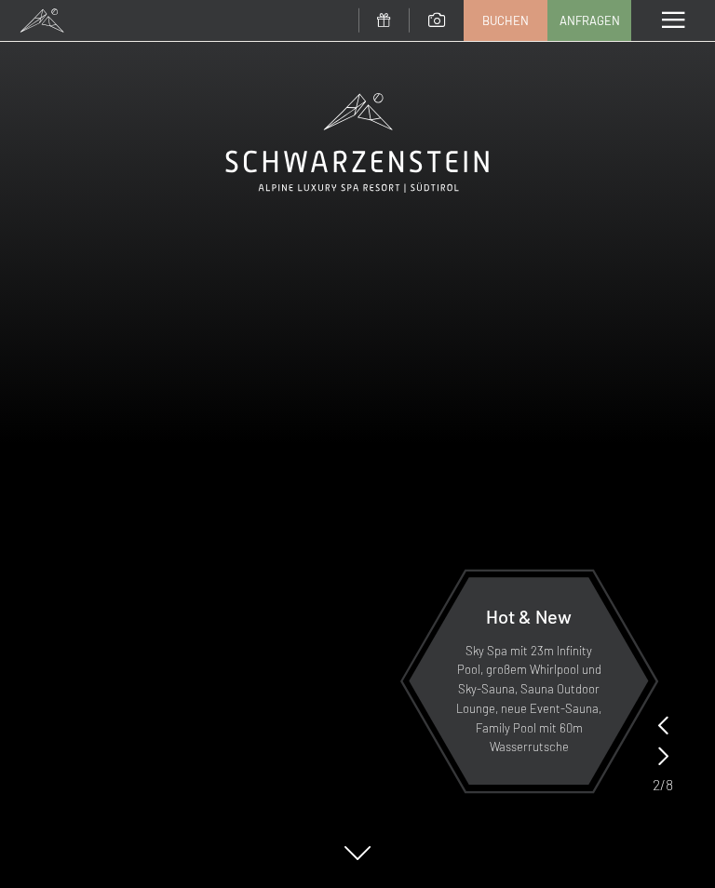
click at [513, 28] on link "Buchen" at bounding box center [506, 20] width 82 height 39
click at [516, 20] on span "Buchen" at bounding box center [505, 20] width 47 height 17
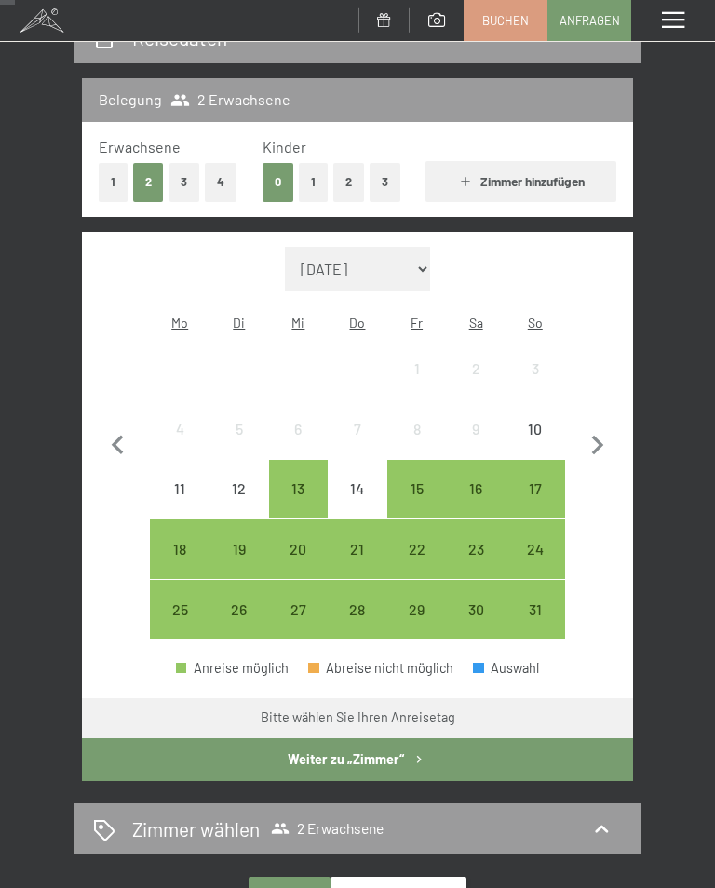
click at [535, 739] on button "Weiter zu „Zimmer“" at bounding box center [357, 760] width 551 height 43
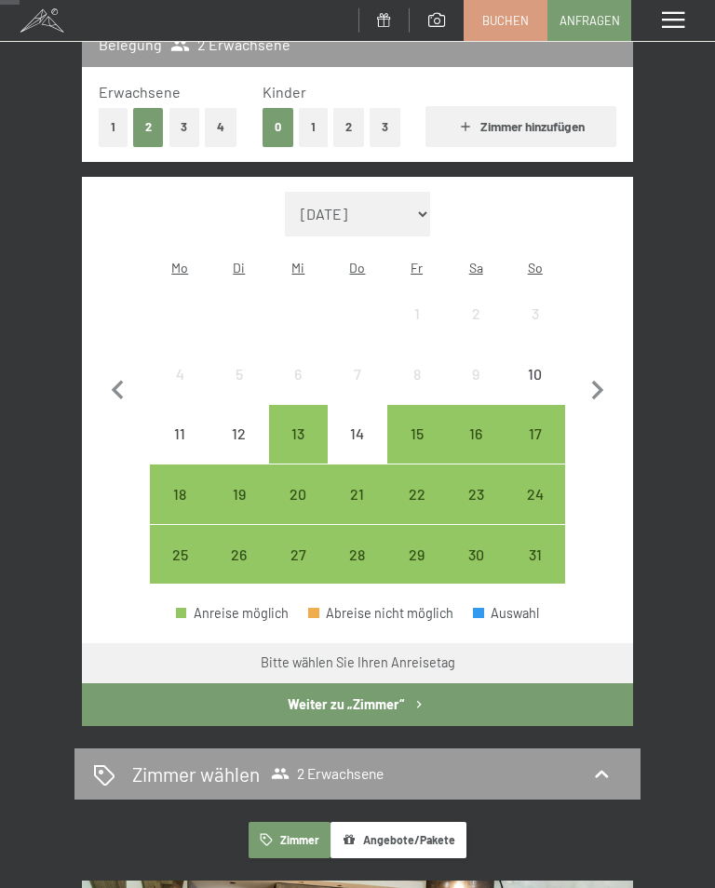
click at [604, 372] on icon "button" at bounding box center [597, 391] width 39 height 39
select select "2025-09-01"
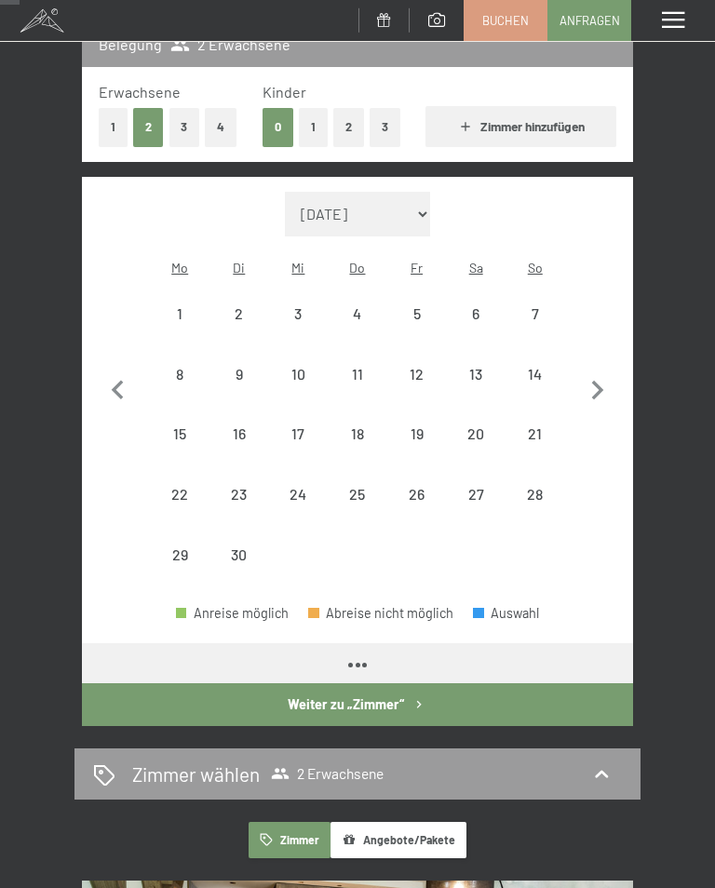
select select "2025-09-01"
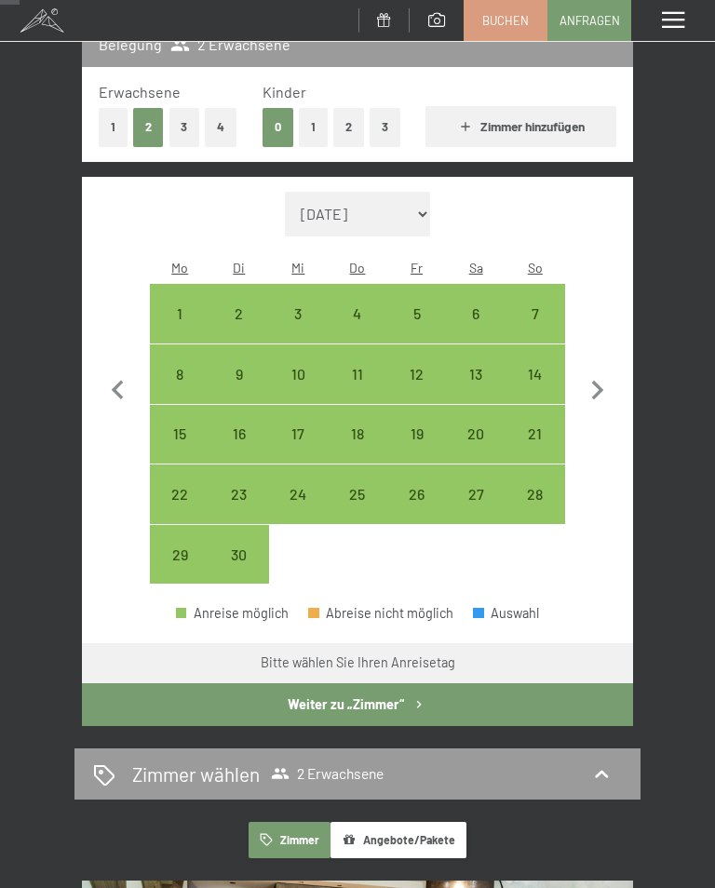
click at [479, 367] on div "13" at bounding box center [476, 395] width 56 height 56
select select "2025-09-01"
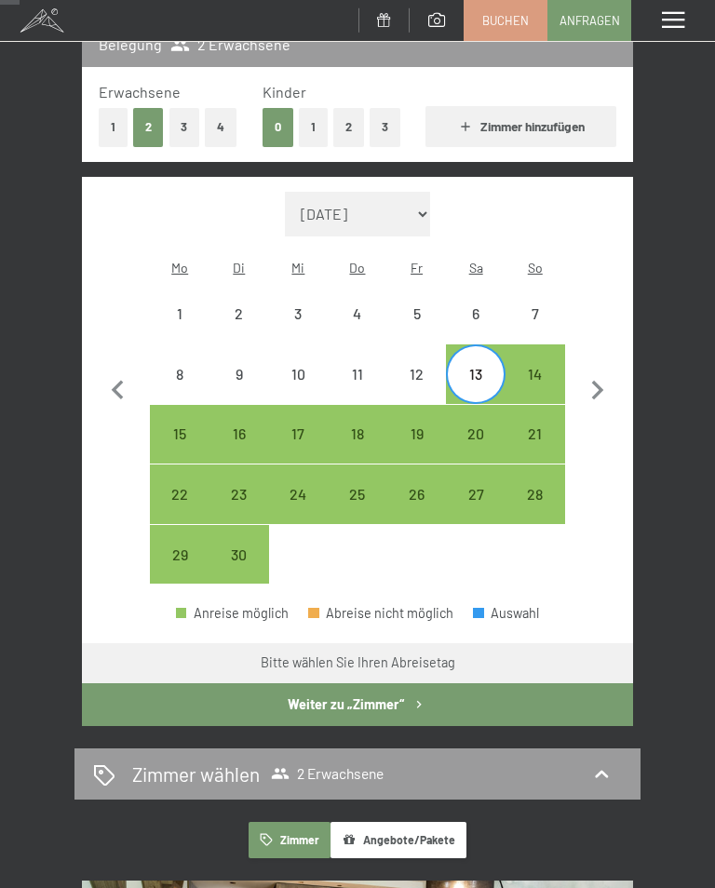
click at [251, 427] on div "16" at bounding box center [239, 455] width 56 height 56
select select "2025-09-01"
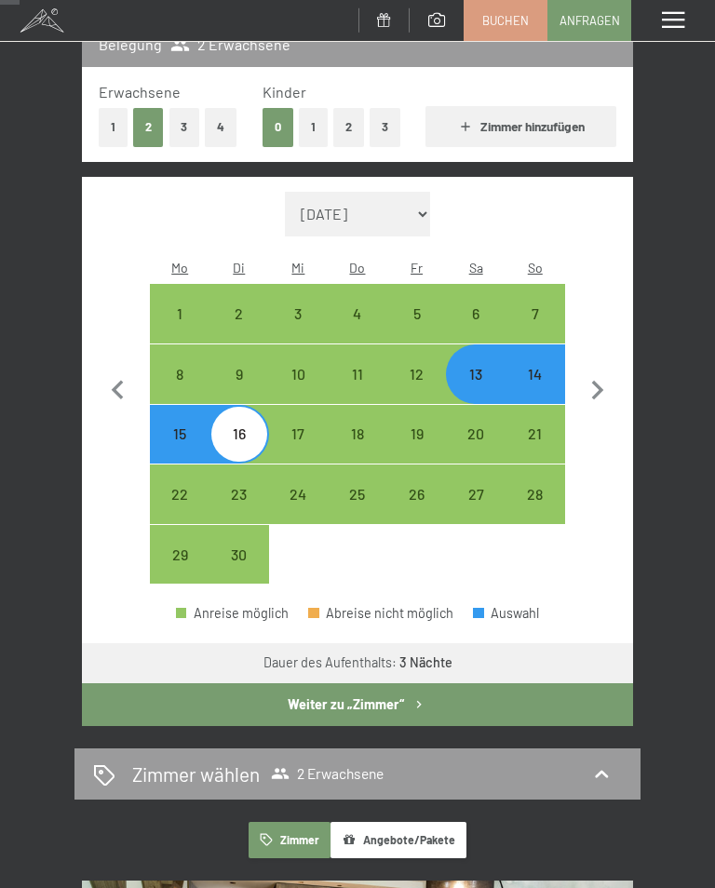
click at [554, 684] on button "Weiter zu „Zimmer“" at bounding box center [357, 705] width 551 height 43
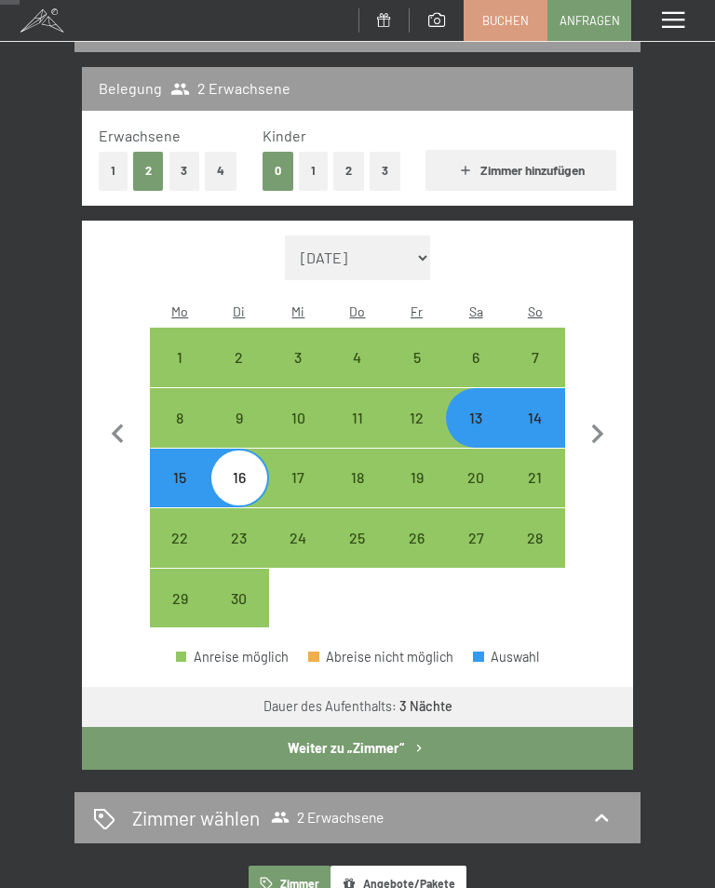
select select "2025-09-01"
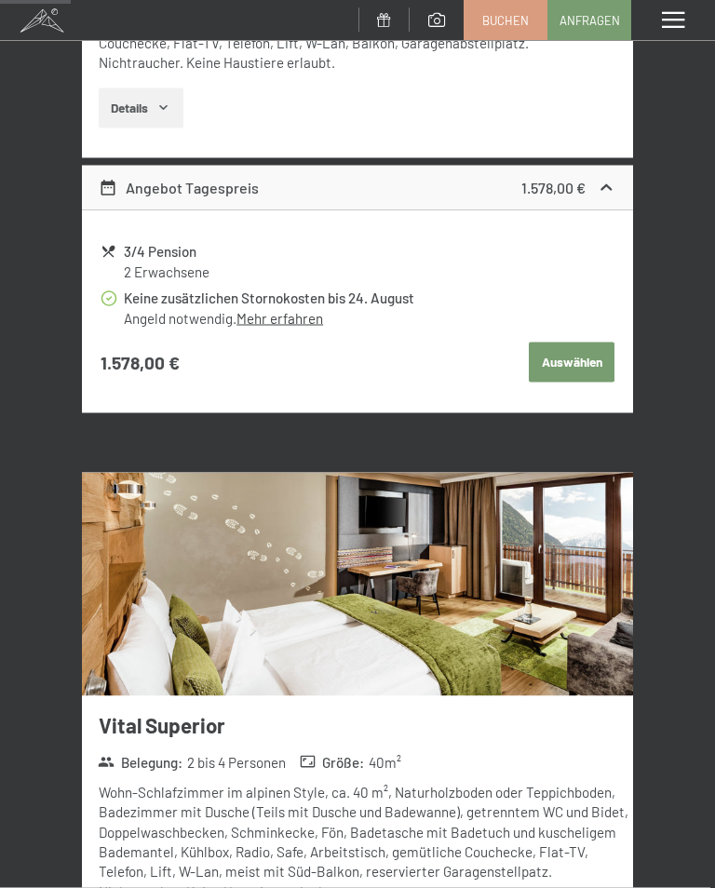
scroll to position [303, 0]
